Goal: Information Seeking & Learning: Learn about a topic

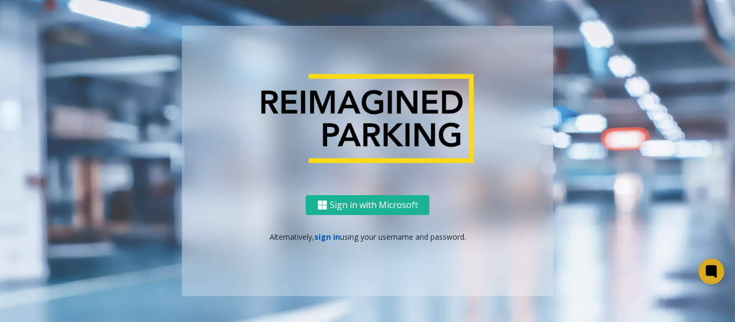
click at [324, 238] on link "sign in" at bounding box center [327, 237] width 26 height 10
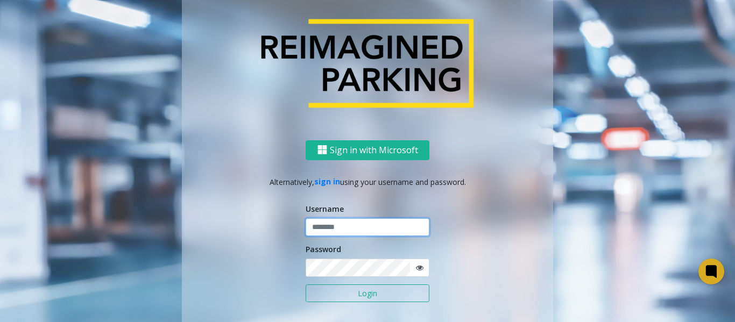
type input "*******"
click at [342, 294] on button "Login" at bounding box center [367, 293] width 124 height 18
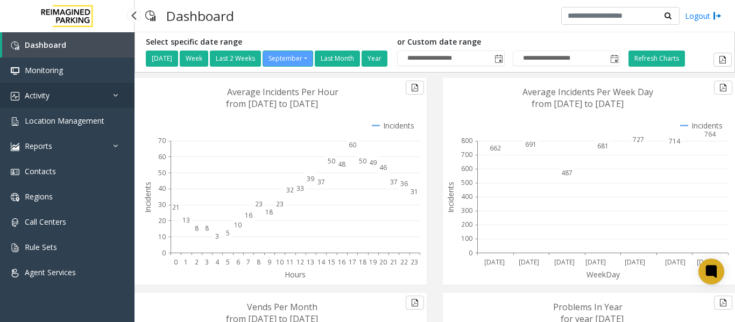
click at [60, 93] on link "Activity" at bounding box center [67, 95] width 134 height 25
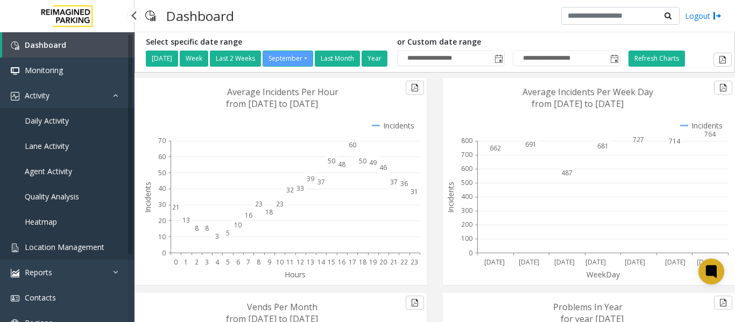
click at [53, 248] on span "Location Management" at bounding box center [65, 247] width 80 height 10
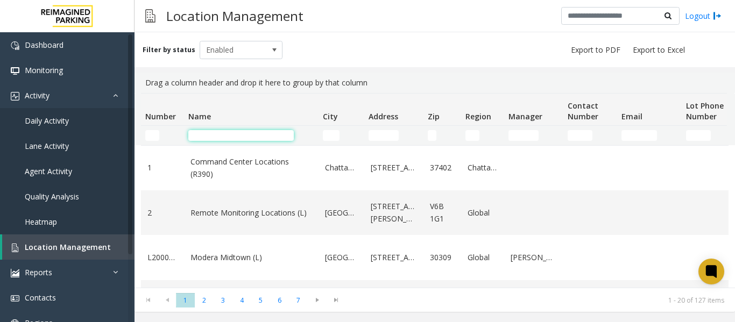
click at [208, 136] on input "Name Filter" at bounding box center [240, 135] width 105 height 11
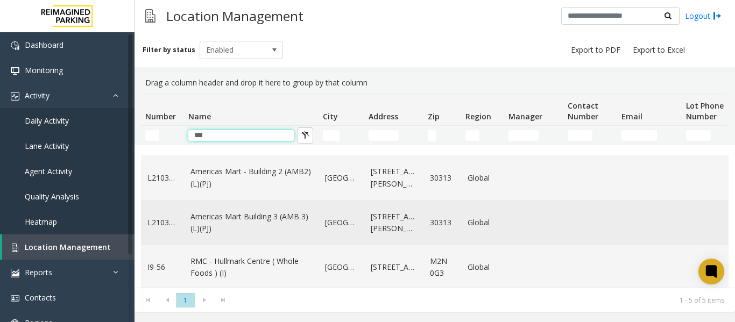
scroll to position [90, 0]
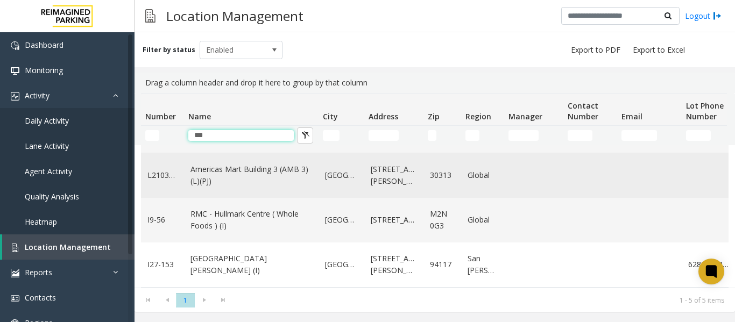
type input "***"
click at [232, 163] on link "Americas Mart Building 3 (AMB 3) (L)(PJ)" at bounding box center [251, 175] width 122 height 24
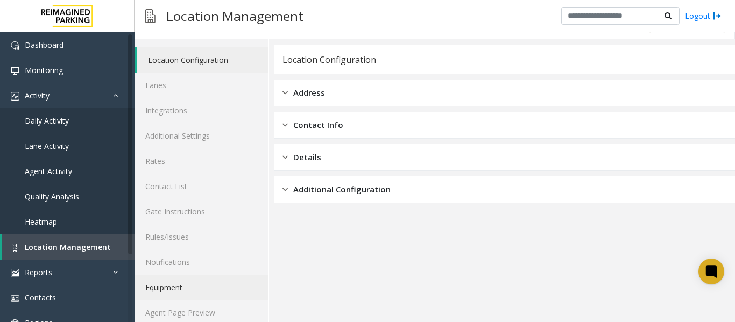
scroll to position [32, 0]
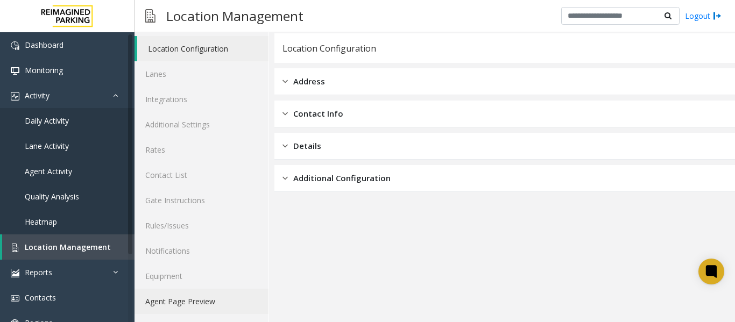
click at [166, 300] on link "Agent Page Preview" at bounding box center [201, 301] width 134 height 25
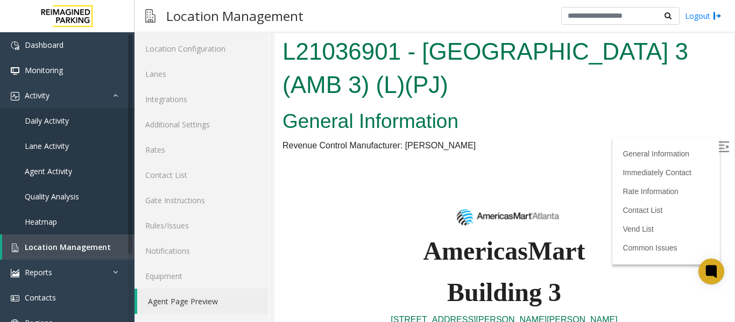
scroll to position [592, 0]
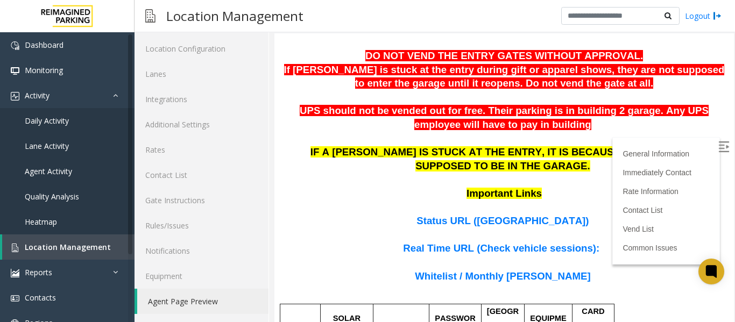
click at [463, 271] on span "Whitelist / Monthly [PERSON_NAME]" at bounding box center [502, 276] width 175 height 11
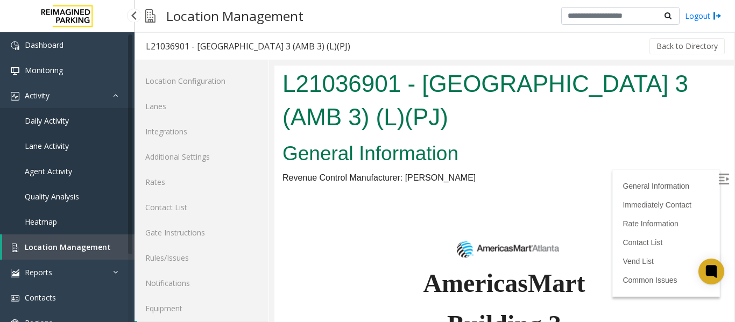
scroll to position [592, 0]
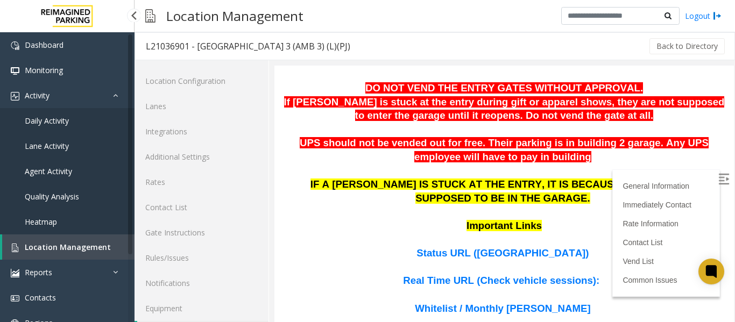
click at [62, 237] on link "Location Management" at bounding box center [68, 246] width 132 height 25
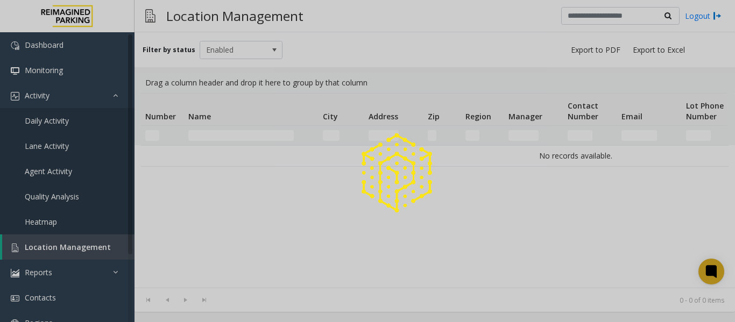
click at [215, 134] on div at bounding box center [367, 161] width 735 height 322
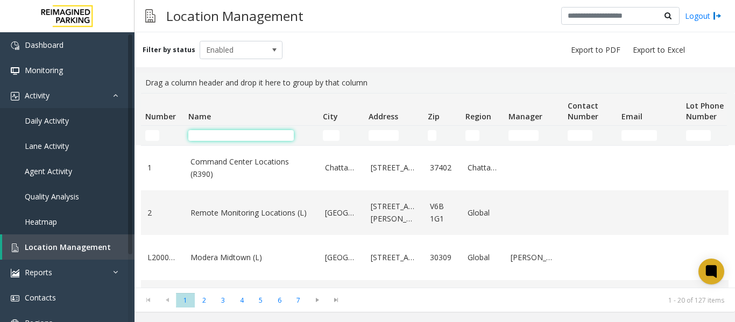
click at [215, 134] on input "Name Filter" at bounding box center [240, 135] width 105 height 11
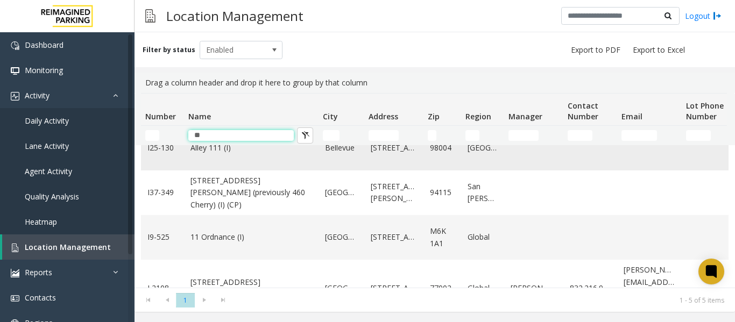
scroll to position [90, 0]
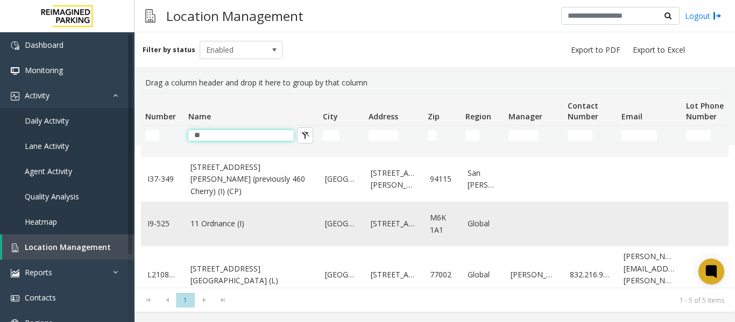
type input "**"
click at [226, 218] on link "11 Ordnance (I)" at bounding box center [251, 224] width 122 height 12
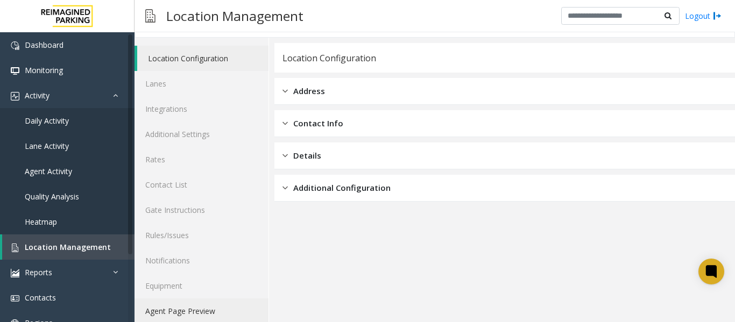
scroll to position [32, 0]
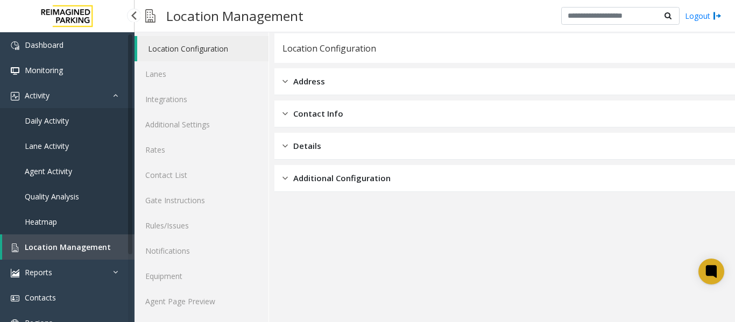
click at [63, 248] on span "Location Management" at bounding box center [68, 247] width 86 height 10
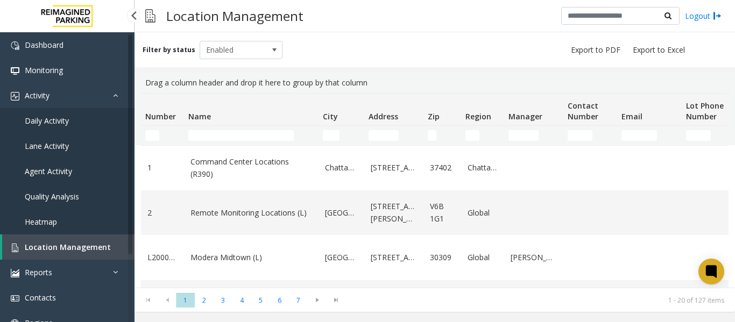
click at [46, 119] on span "Daily Activity" at bounding box center [47, 121] width 44 height 10
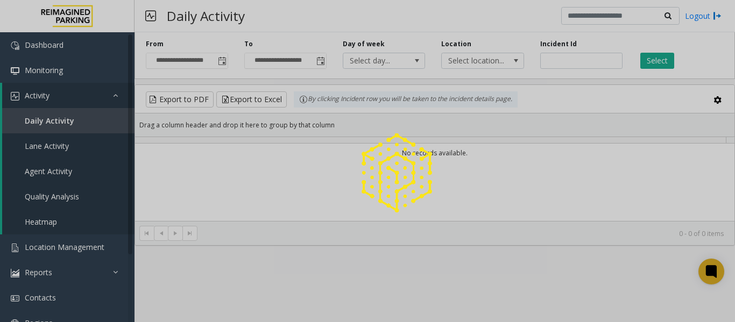
click at [222, 61] on div at bounding box center [367, 161] width 735 height 322
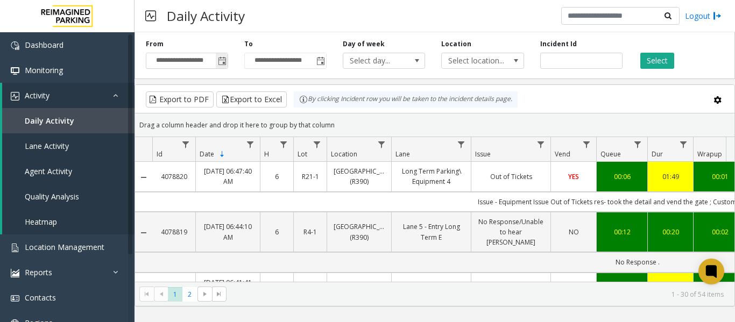
click at [220, 60] on span "Toggle popup" at bounding box center [222, 61] width 9 height 9
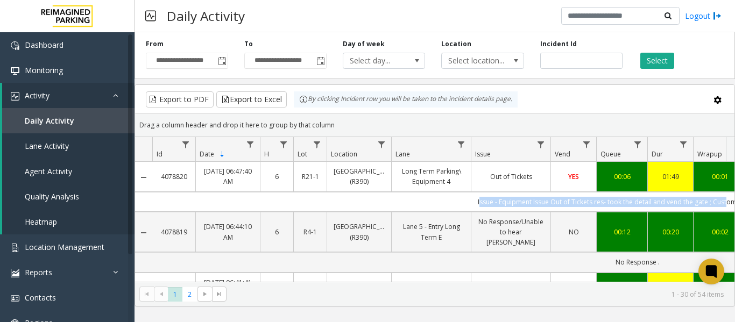
scroll to position [0, 219]
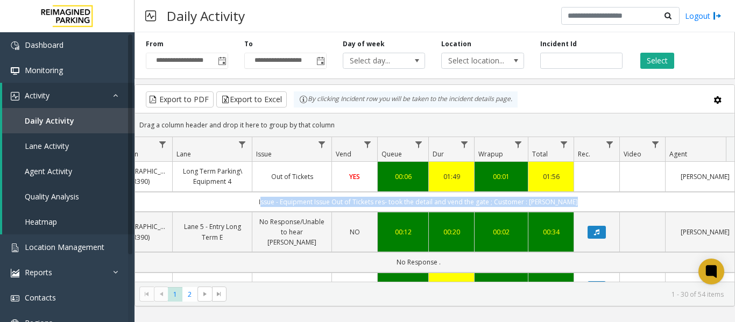
drag, startPoint x: 462, startPoint y: 211, endPoint x: 738, endPoint y: 213, distance: 275.9
click at [734, 213] on html "**********" at bounding box center [367, 161] width 735 height 322
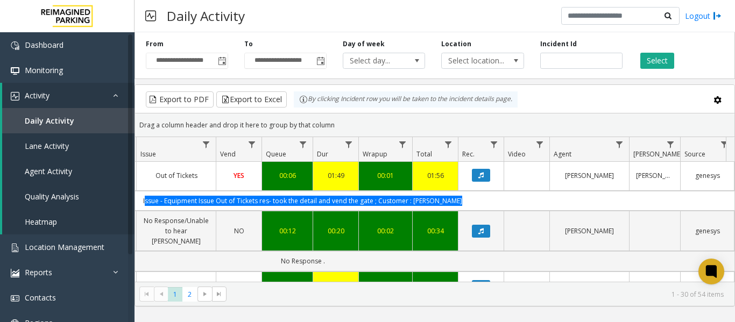
scroll to position [0, 335]
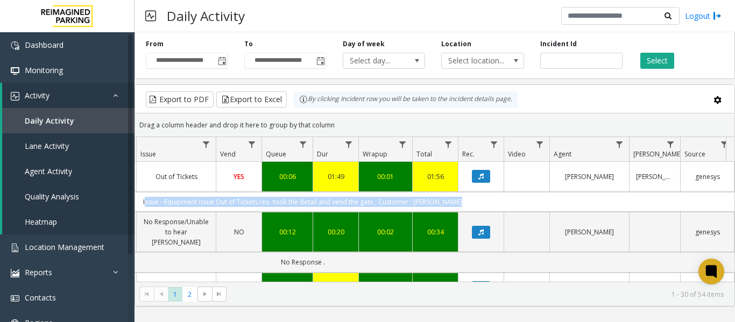
click at [474, 210] on td "Issue - Equipment Issue Out of Tickets res- took the detail and vend the gate ;…" at bounding box center [303, 202] width 970 height 20
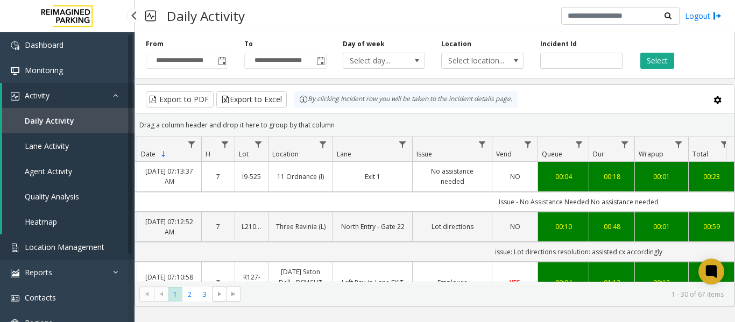
scroll to position [0, 0]
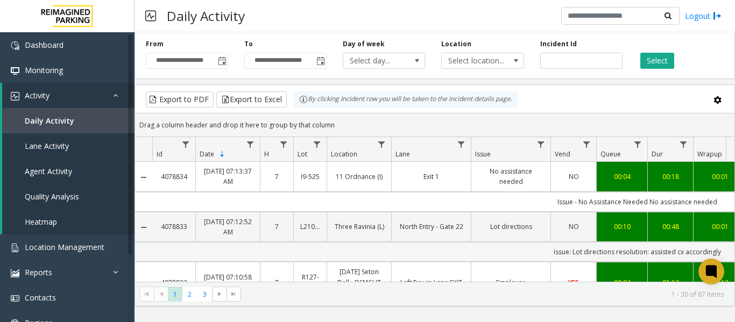
drag, startPoint x: 383, startPoint y: 258, endPoint x: 260, endPoint y: 247, distance: 123.6
click at [260, 247] on td "issue: Lot directions resolution: assisted cx accordingly" at bounding box center [637, 252] width 970 height 20
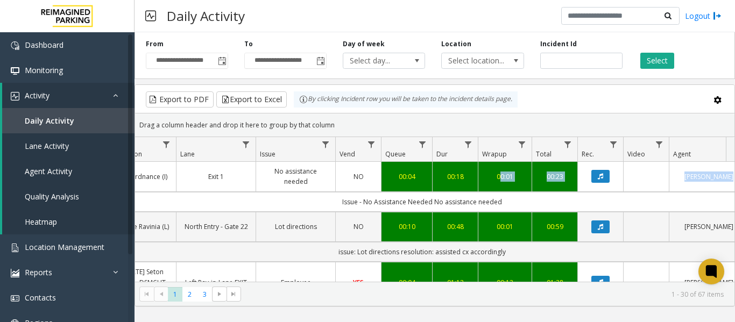
scroll to position [0, 237]
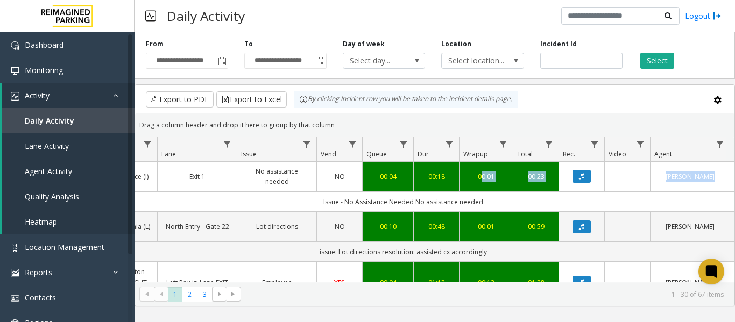
drag, startPoint x: 471, startPoint y: 202, endPoint x: 717, endPoint y: 194, distance: 246.4
click at [717, 194] on td "Issue - No Assistance Needed No assistance needed" at bounding box center [403, 202] width 970 height 20
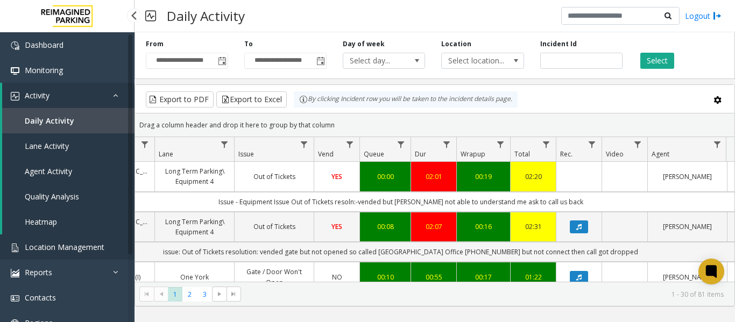
click at [75, 247] on span "Location Management" at bounding box center [65, 247] width 80 height 10
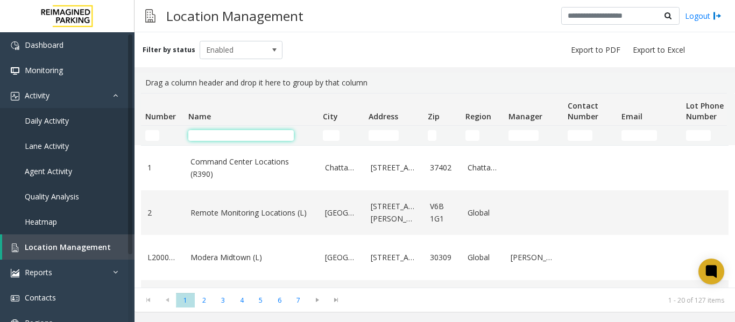
click at [224, 134] on input "Name Filter" at bounding box center [240, 135] width 105 height 11
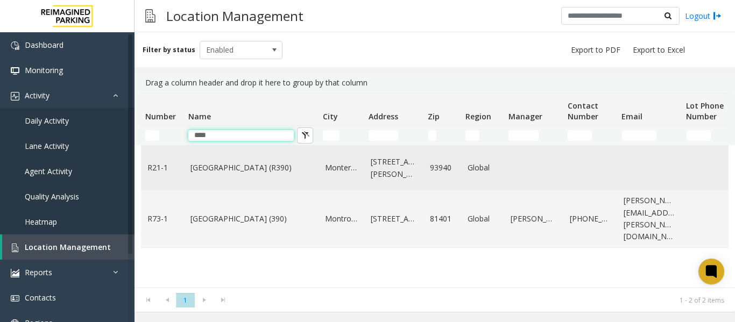
type input "****"
click at [231, 164] on link "[GEOGRAPHIC_DATA] (R390)" at bounding box center [251, 168] width 122 height 12
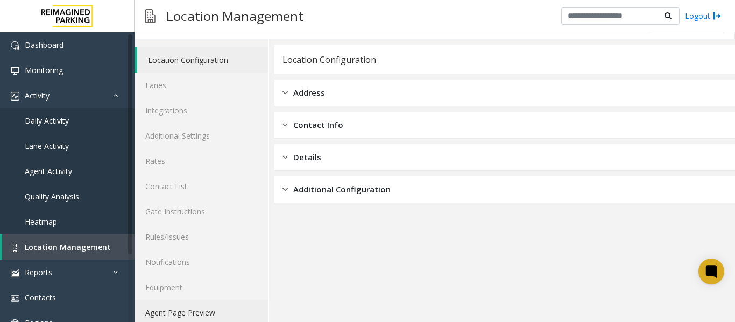
scroll to position [32, 0]
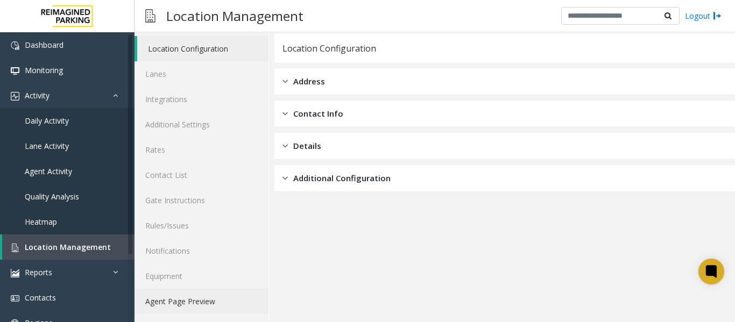
click at [203, 300] on link "Agent Page Preview" at bounding box center [201, 301] width 134 height 25
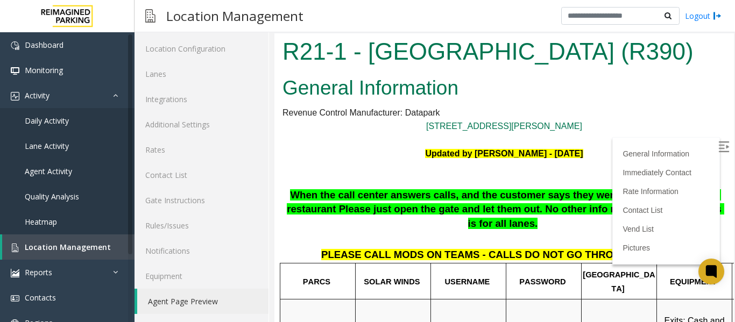
scroll to position [1560, 0]
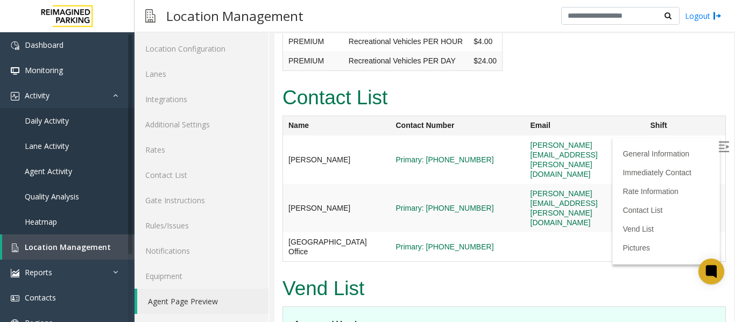
click at [718, 144] on img at bounding box center [723, 146] width 11 height 11
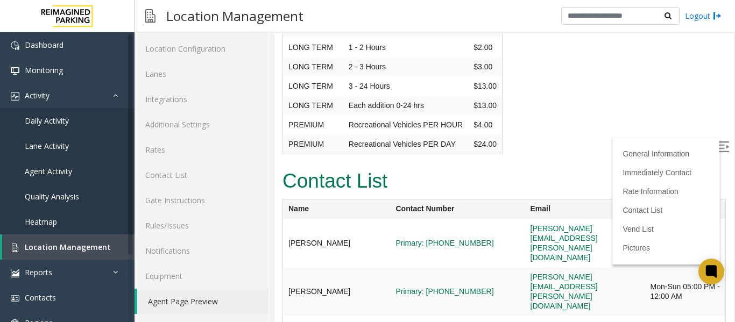
scroll to position [1506, 0]
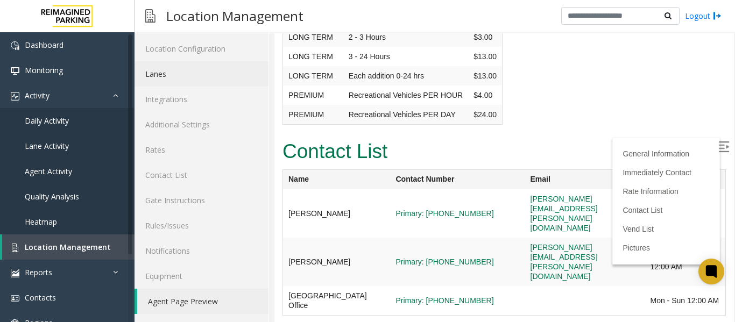
click at [176, 80] on link "Lanes" at bounding box center [201, 73] width 134 height 25
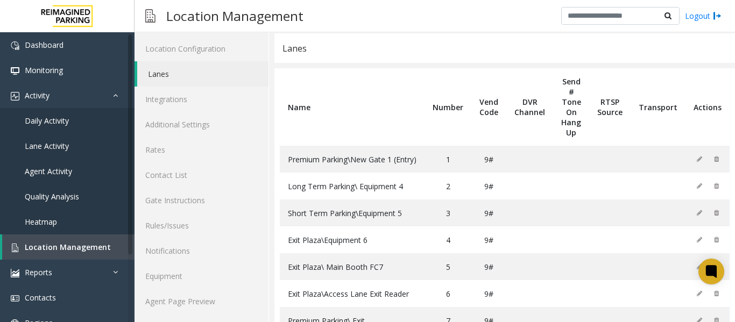
scroll to position [74, 0]
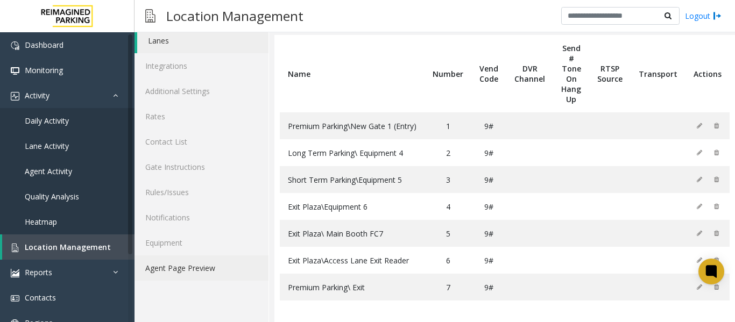
click at [172, 262] on link "Agent Page Preview" at bounding box center [201, 267] width 134 height 25
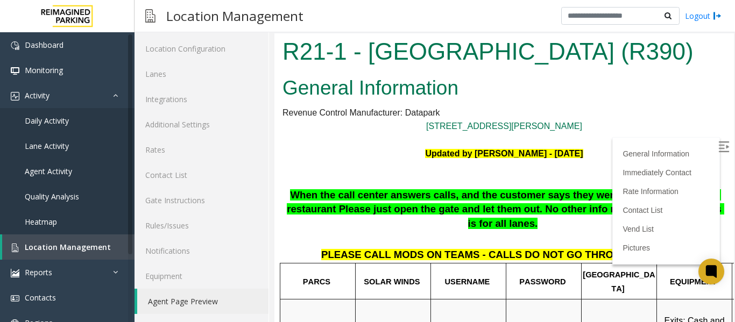
click at [718, 143] on img at bounding box center [723, 146] width 11 height 11
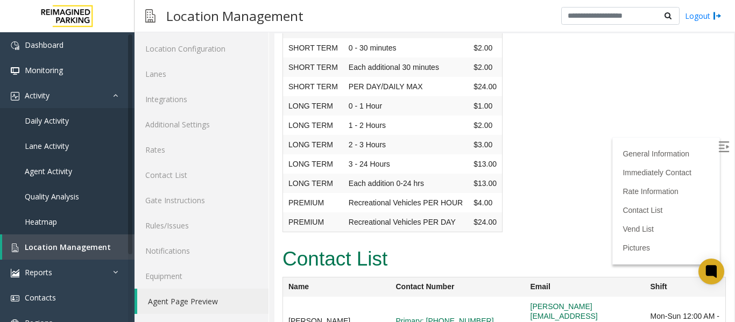
scroll to position [1560, 0]
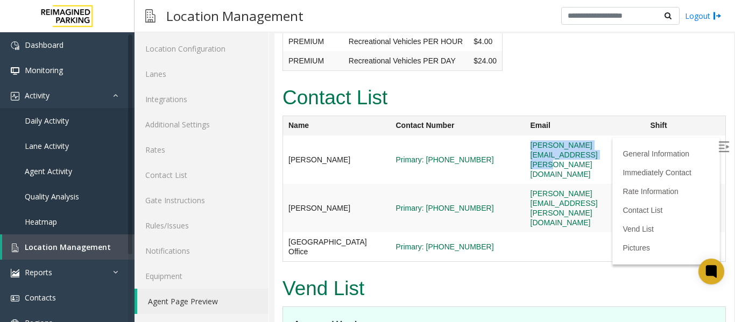
drag, startPoint x: 631, startPoint y: 113, endPoint x: 494, endPoint y: 120, distance: 136.8
click at [525, 136] on td "[PERSON_NAME][EMAIL_ADDRESS][PERSON_NAME][DOMAIN_NAME]" at bounding box center [585, 160] width 120 height 48
copy link "[PERSON_NAME][EMAIL_ADDRESS][PERSON_NAME][DOMAIN_NAME]"
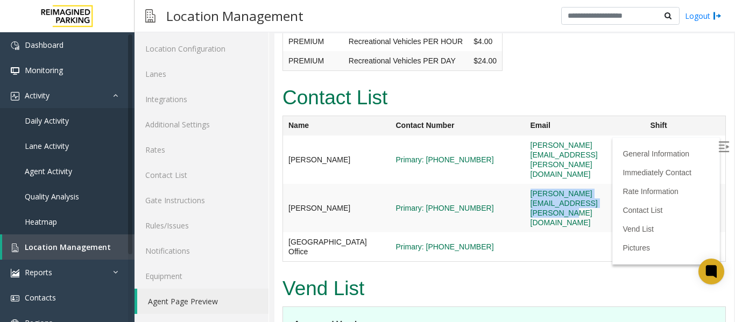
drag, startPoint x: 640, startPoint y: 143, endPoint x: 494, endPoint y: 151, distance: 146.5
click at [525, 184] on td "[PERSON_NAME][EMAIL_ADDRESS][PERSON_NAME][DOMAIN_NAME]" at bounding box center [585, 208] width 120 height 48
copy link "[PERSON_NAME][EMAIL_ADDRESS][PERSON_NAME][DOMAIN_NAME]"
drag, startPoint x: 306, startPoint y: 115, endPoint x: 286, endPoint y: 117, distance: 20.0
click at [286, 136] on td "[PERSON_NAME]" at bounding box center [337, 160] width 108 height 48
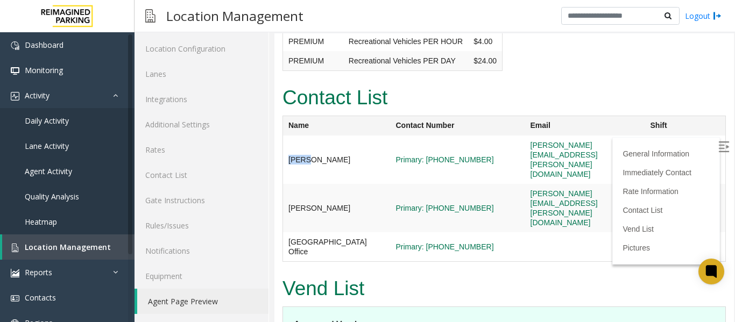
copy td "[PERSON_NAME]"
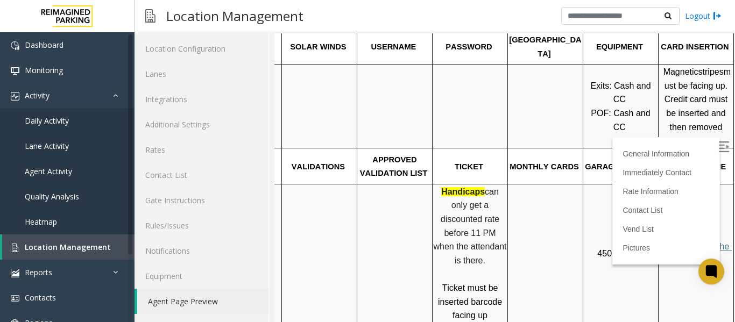
scroll to position [269, 90]
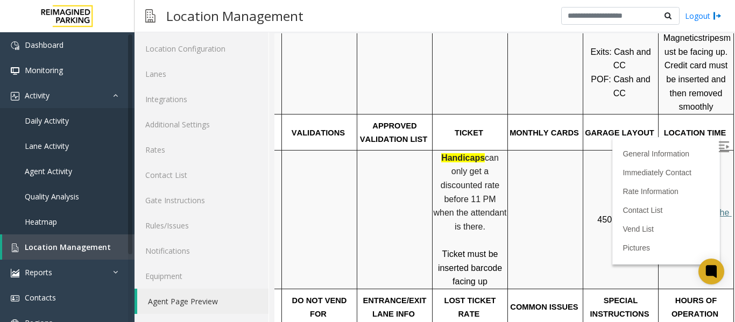
click at [677, 219] on link "Click Here for the local time" at bounding box center [697, 219] width 69 height 23
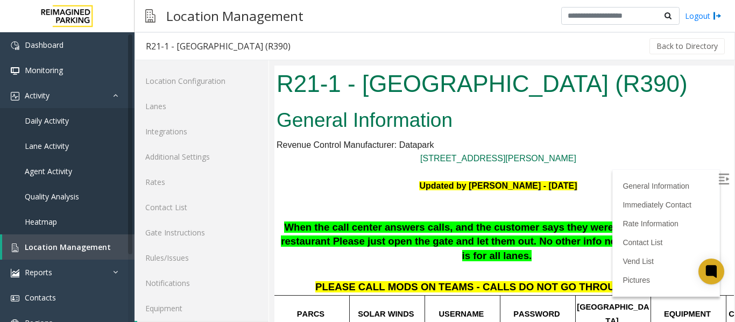
scroll to position [0, 0]
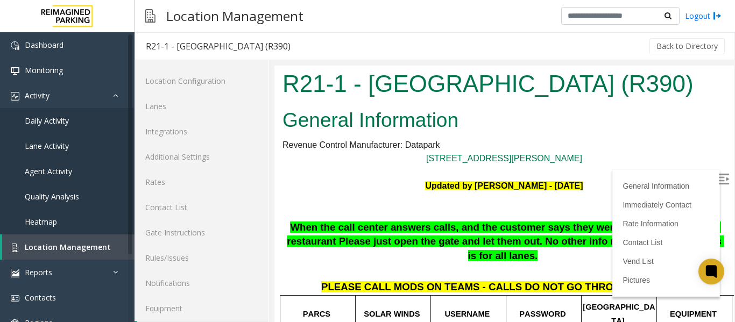
drag, startPoint x: 590, startPoint y: 86, endPoint x: 268, endPoint y: 89, distance: 322.1
click at [274, 89] on html "R21-1 - [GEOGRAPHIC_DATA] (R390) General Information Revenue Control Manufactur…" at bounding box center [503, 210] width 459 height 289
copy h1 "R21-1 - [GEOGRAPHIC_DATA]"
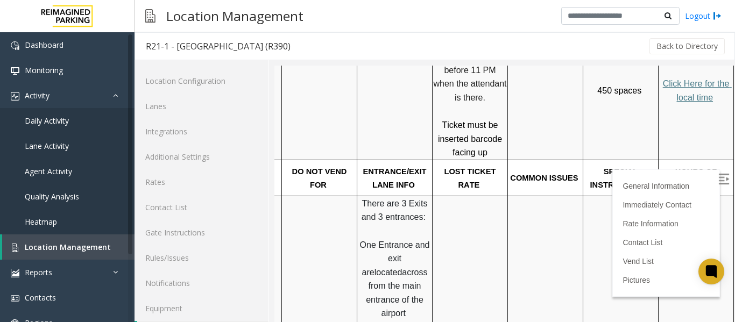
scroll to position [430, 90]
click at [677, 88] on p "Click Here for the local time" at bounding box center [696, 90] width 74 height 27
click at [677, 83] on span "Click Here for the local time" at bounding box center [697, 90] width 69 height 23
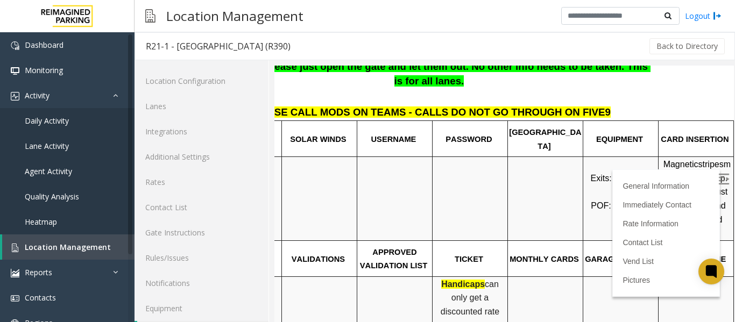
scroll to position [215, 90]
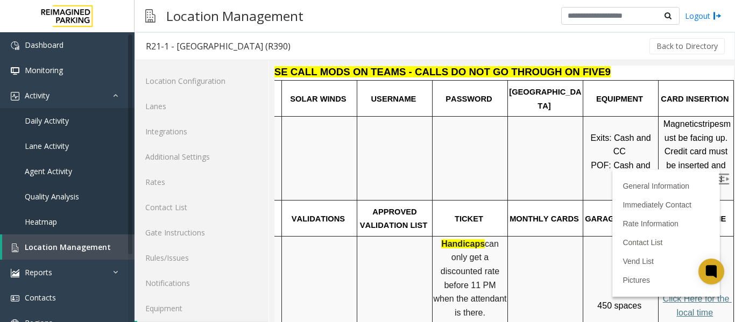
scroll to position [215, 90]
click at [75, 248] on span "Location Management" at bounding box center [68, 247] width 86 height 10
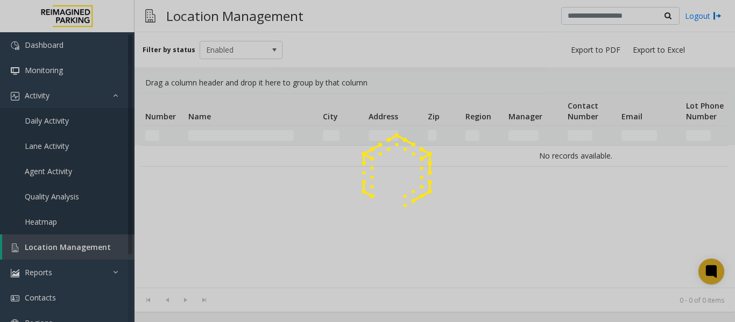
click at [211, 134] on div at bounding box center [367, 161] width 735 height 322
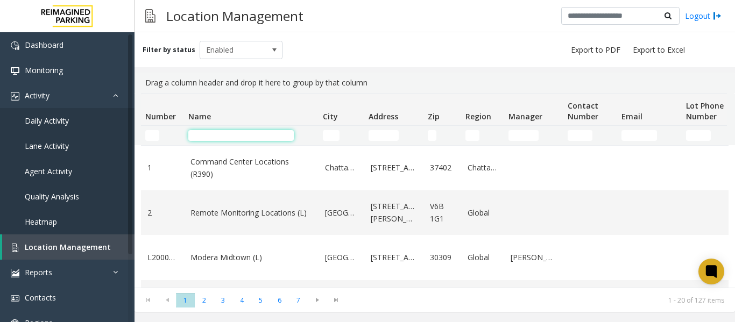
click at [209, 133] on input "Name Filter" at bounding box center [240, 135] width 105 height 11
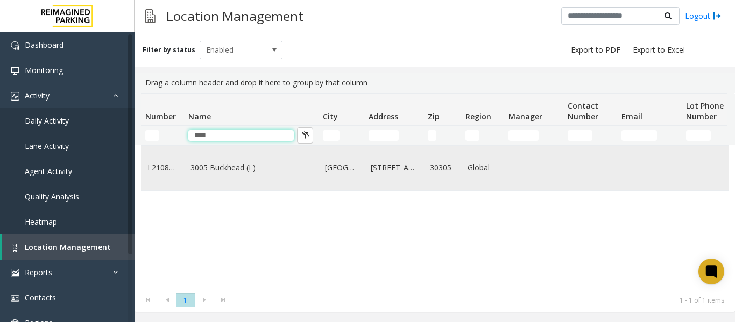
type input "****"
click at [221, 166] on td "3005 Buckhead (L)" at bounding box center [251, 168] width 134 height 45
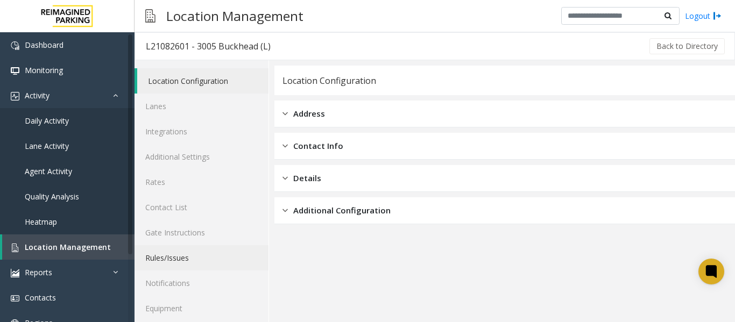
scroll to position [32, 0]
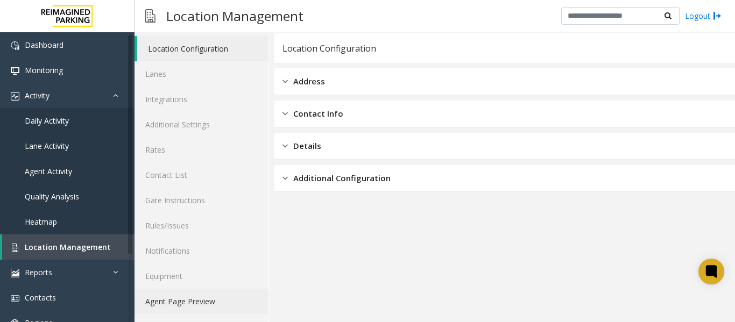
click at [188, 307] on link "Agent Page Preview" at bounding box center [201, 301] width 134 height 25
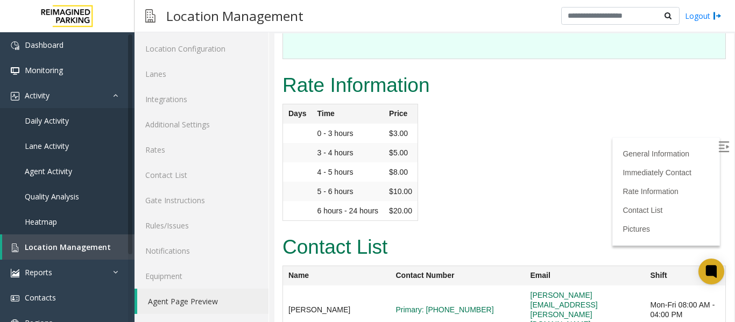
scroll to position [2097, 0]
click at [718, 149] on img at bounding box center [723, 146] width 11 height 11
drag, startPoint x: 373, startPoint y: 155, endPoint x: 481, endPoint y: 166, distance: 109.2
click at [481, 285] on td "Primary: 470-696-3259" at bounding box center [457, 309] width 134 height 48
click at [70, 251] on span "Location Management" at bounding box center [68, 247] width 86 height 10
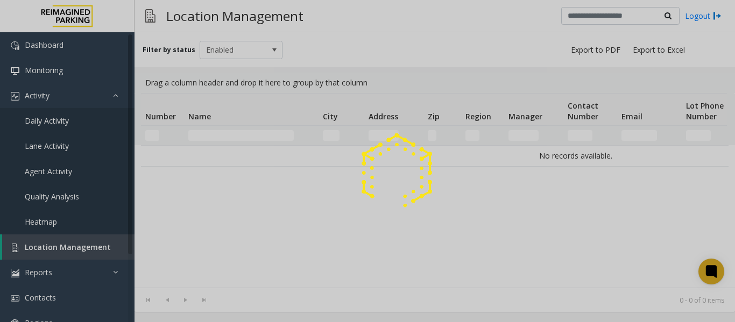
click at [216, 136] on div at bounding box center [367, 161] width 735 height 322
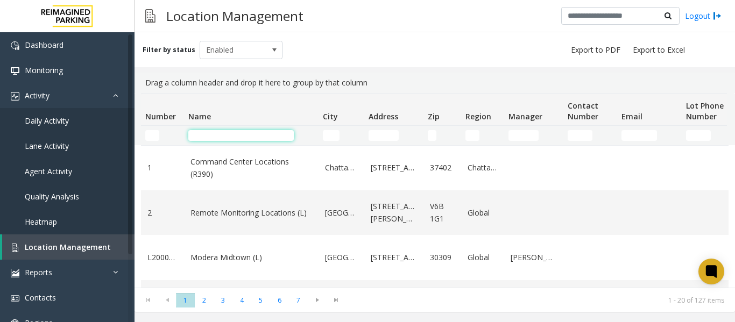
click at [216, 136] on input "Name Filter" at bounding box center [240, 135] width 105 height 11
type input "*"
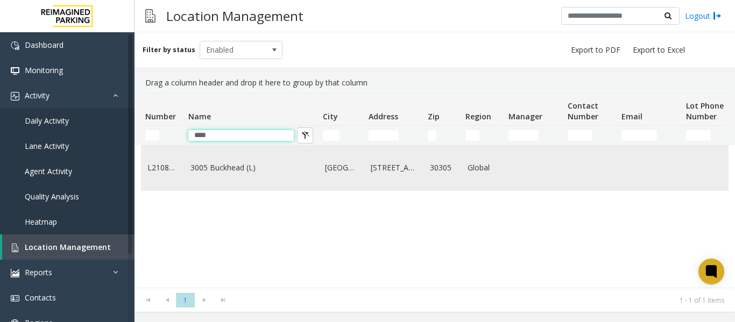
type input "****"
click at [224, 174] on link "3005 Buckhead (L)" at bounding box center [251, 168] width 122 height 12
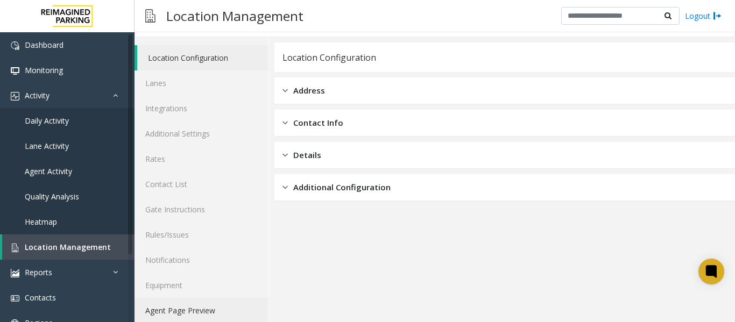
scroll to position [32, 0]
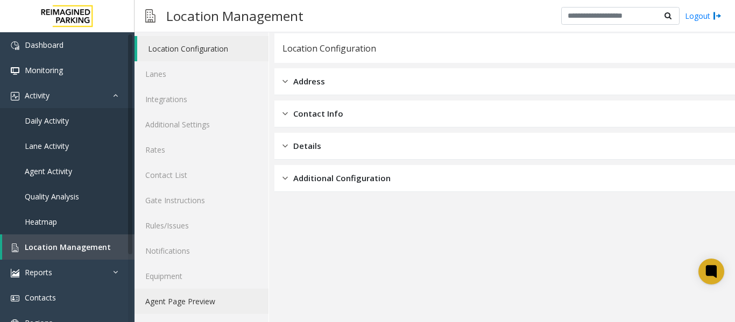
click at [184, 303] on link "Agent Page Preview" at bounding box center [201, 301] width 134 height 25
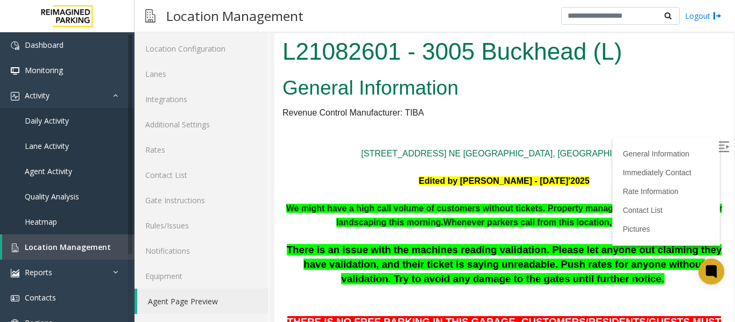
scroll to position [54, 0]
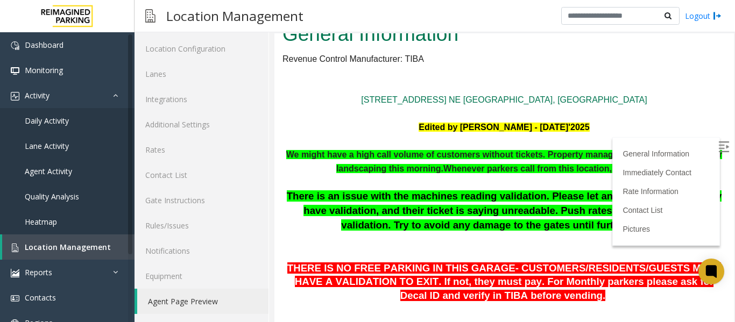
click at [718, 147] on img at bounding box center [723, 146] width 11 height 11
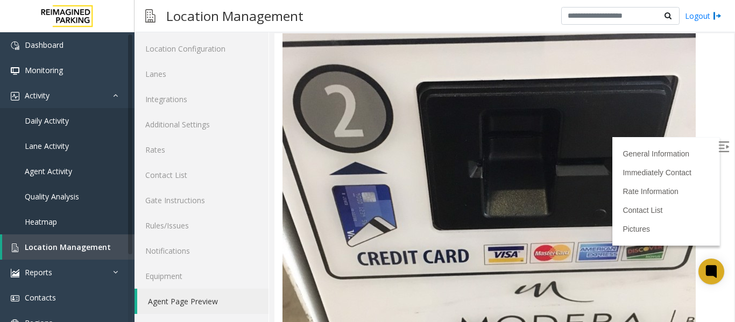
scroll to position [2613, 0]
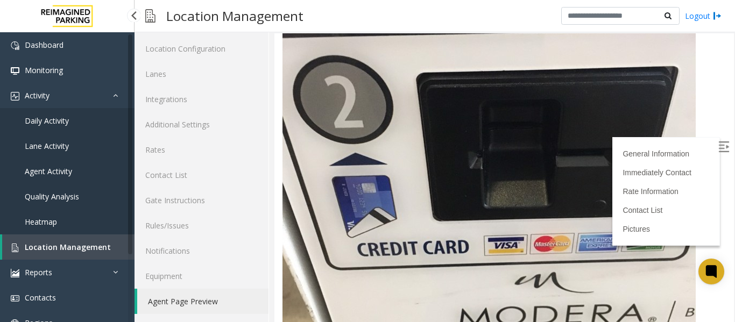
click at [57, 124] on span "Daily Activity" at bounding box center [47, 121] width 44 height 10
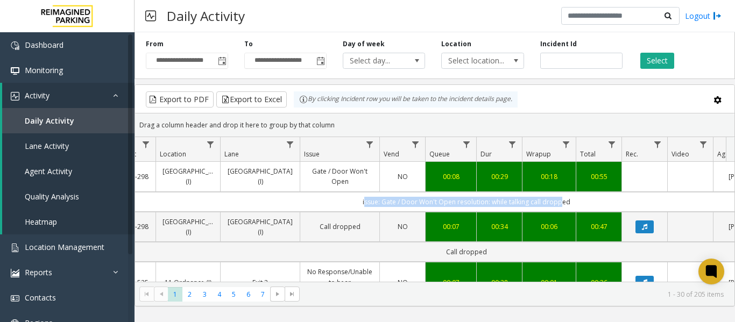
scroll to position [0, 280]
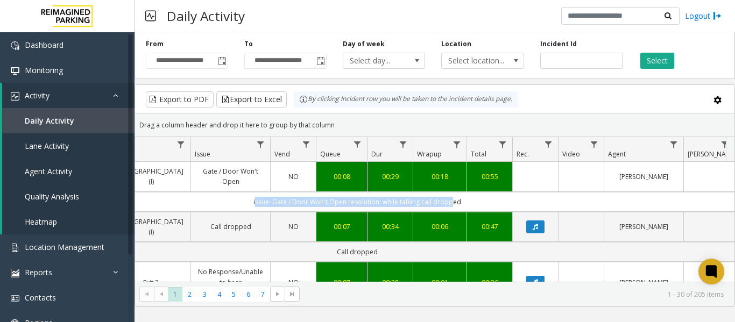
drag, startPoint x: 515, startPoint y: 199, endPoint x: 730, endPoint y: 207, distance: 215.2
click at [730, 207] on div "4078973 Sep 16, 2025 11:05:29 AM 11 I9-298 Dundas Kipling Centre (I) Dundas Kip…" at bounding box center [434, 229] width 599 height 134
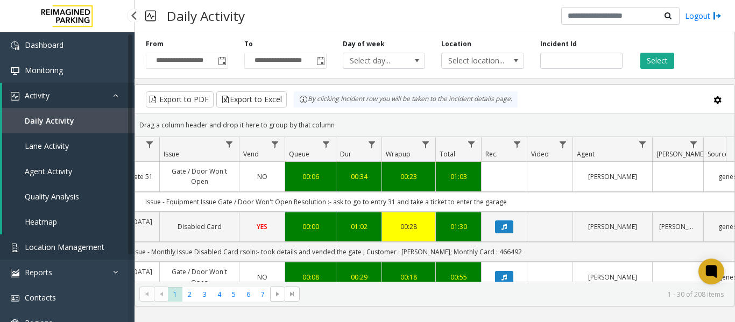
click at [49, 247] on span "Location Management" at bounding box center [65, 247] width 80 height 10
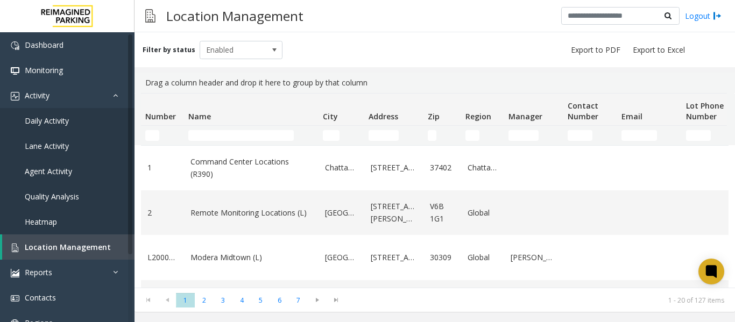
click at [226, 141] on td "Name Filter" at bounding box center [251, 135] width 134 height 19
click at [226, 137] on input "Name Filter" at bounding box center [240, 135] width 105 height 11
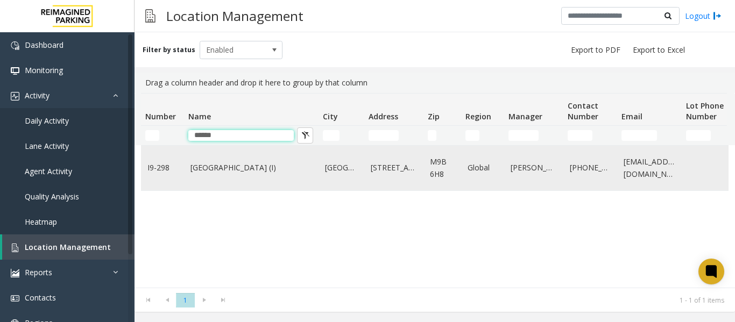
type input "******"
click at [254, 168] on link "Dundas Kipling Centre (I)" at bounding box center [251, 168] width 122 height 12
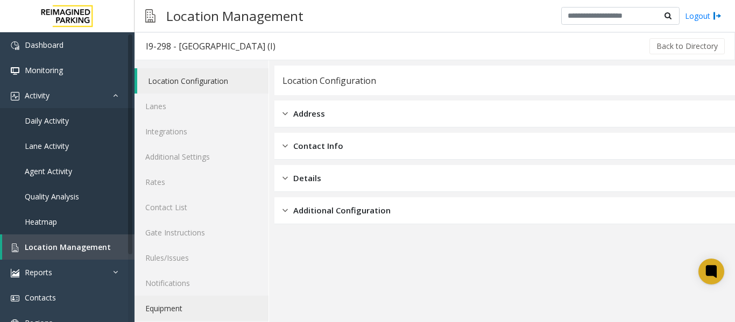
scroll to position [32, 0]
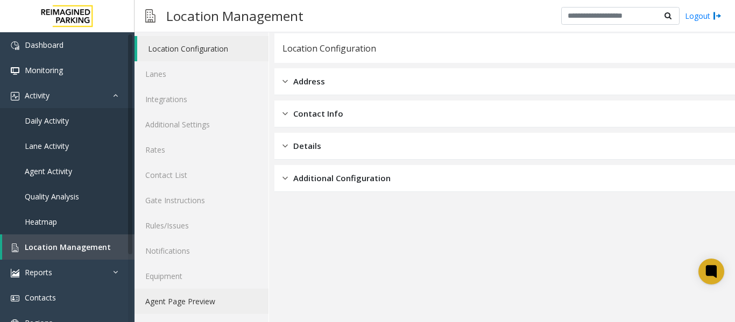
click at [183, 300] on link "Agent Page Preview" at bounding box center [201, 301] width 134 height 25
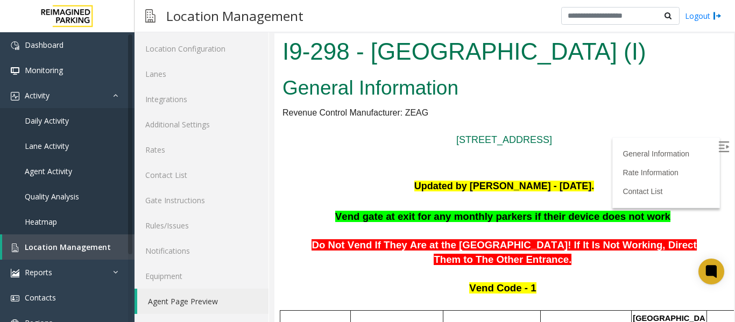
click at [716, 144] on label at bounding box center [724, 148] width 16 height 16
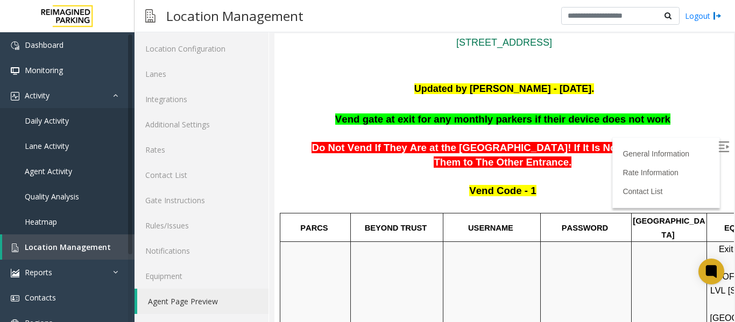
scroll to position [108, 0]
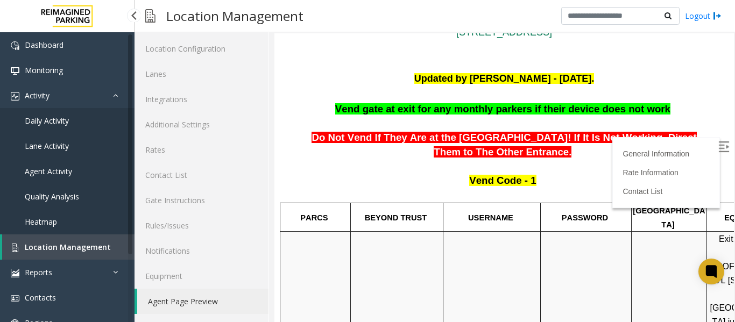
click at [49, 118] on span "Daily Activity" at bounding box center [47, 121] width 44 height 10
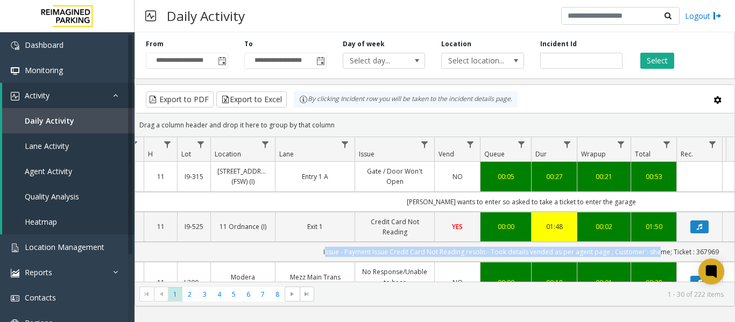
scroll to position [0, 350]
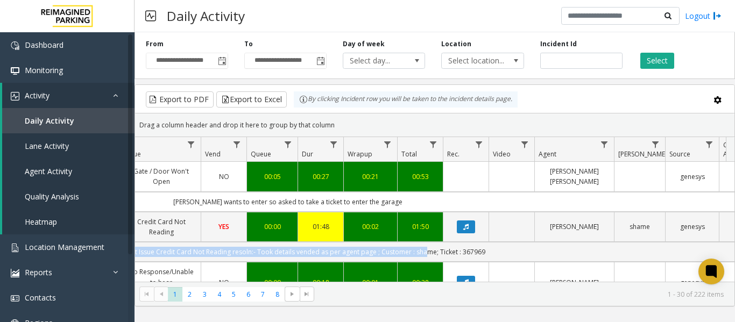
drag, startPoint x: 416, startPoint y: 247, endPoint x: 731, endPoint y: 257, distance: 315.3
click at [731, 257] on div "4078990 Sep 16, 2025 11:31:32 AM 11 I9-315 315 Front Street West (FSW) (I) Entr…" at bounding box center [434, 229] width 599 height 134
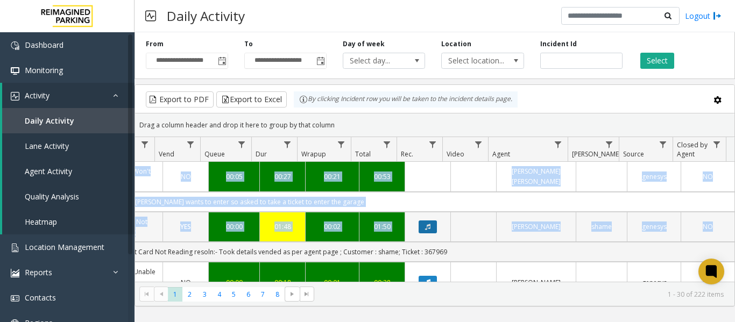
click at [425, 227] on icon "Data table" at bounding box center [427, 227] width 5 height 6
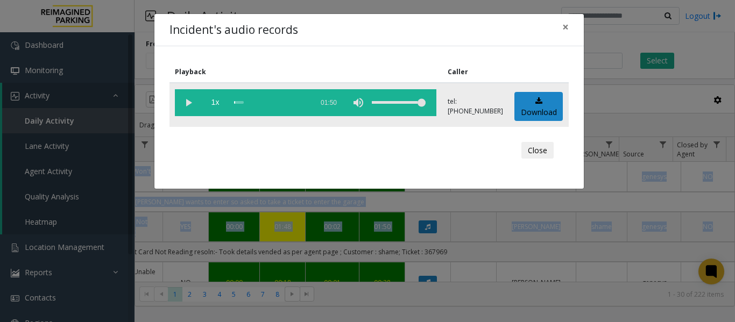
click at [188, 104] on vg-play-pause at bounding box center [188, 102] width 27 height 27
click at [234, 103] on div "scrub bar" at bounding box center [270, 102] width 73 height 27
click at [188, 101] on vg-play-pause at bounding box center [188, 102] width 27 height 27
drag, startPoint x: 239, startPoint y: 101, endPoint x: 226, endPoint y: 105, distance: 12.9
click at [226, 105] on vg-controls "1x 01:50" at bounding box center [305, 102] width 261 height 27
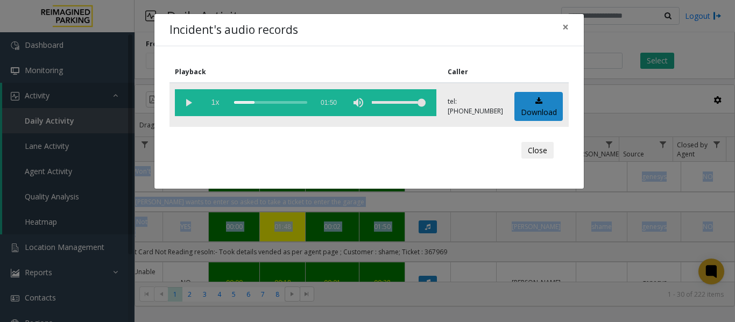
drag, startPoint x: 256, startPoint y: 100, endPoint x: 223, endPoint y: 104, distance: 33.6
click at [223, 104] on vg-controls "1x 01:50" at bounding box center [305, 102] width 261 height 27
click at [236, 103] on div "scrub bar" at bounding box center [270, 102] width 73 height 27
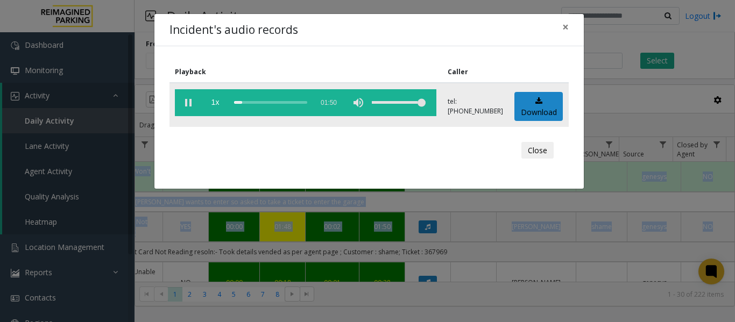
click at [234, 99] on div "scrub bar" at bounding box center [270, 102] width 73 height 27
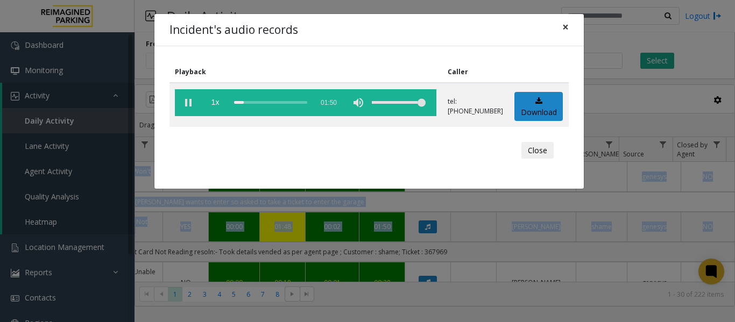
click at [566, 26] on span "×" at bounding box center [565, 26] width 6 height 15
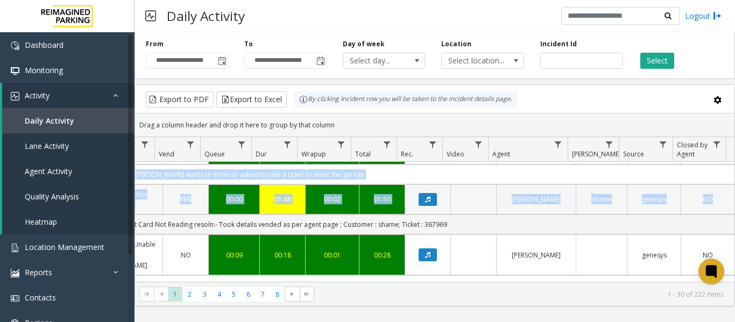
scroll to position [54, 396]
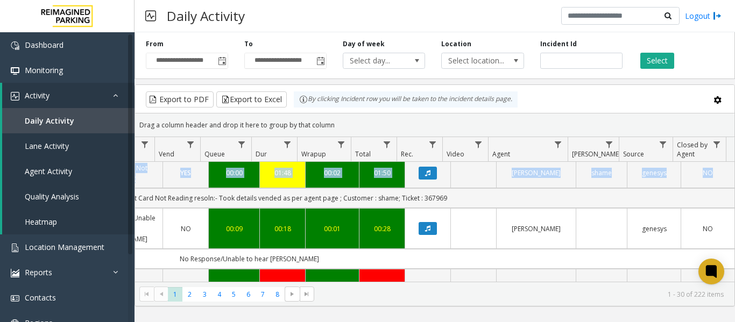
click at [449, 190] on td "Issue - Payment Issue Credit Card Not Reading resoln:- Took details vended as p…" at bounding box center [249, 198] width 970 height 20
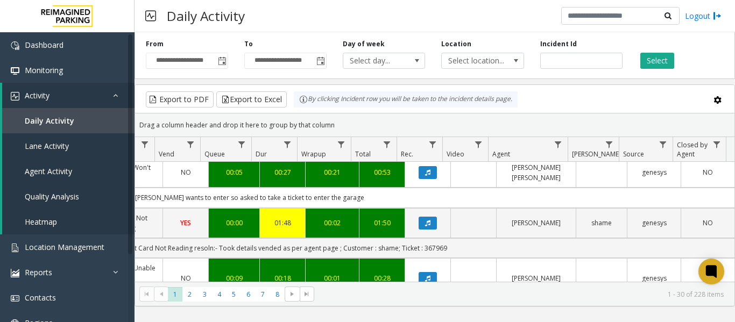
scroll to position [376, 396]
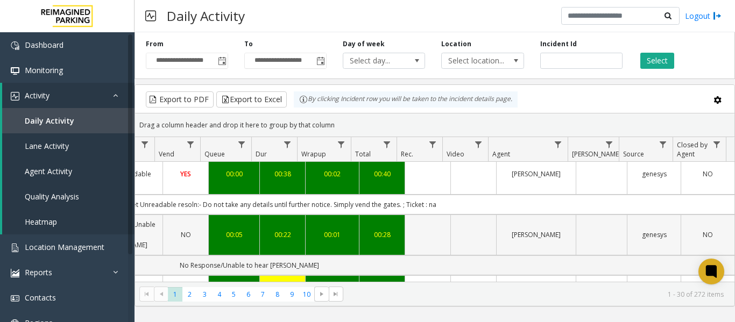
scroll to position [0, 396]
